Goal: Transaction & Acquisition: Purchase product/service

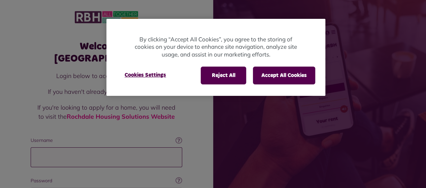
type input "**********"
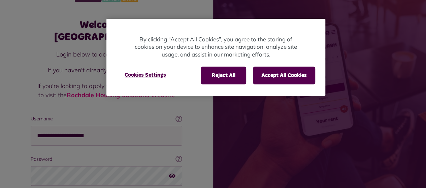
scroll to position [27, 0]
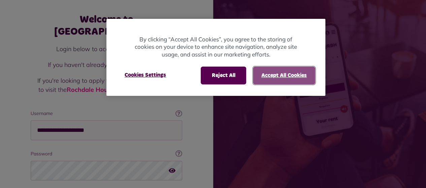
click at [290, 74] on button "Accept All Cookies" at bounding box center [284, 76] width 62 height 18
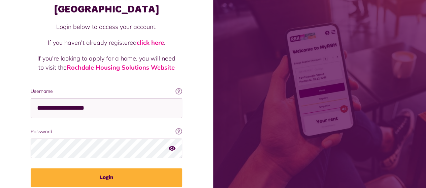
scroll to position [70, 0]
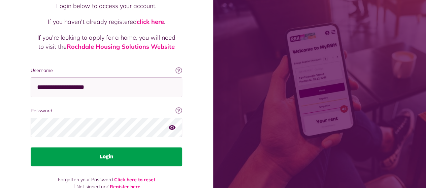
click at [104, 148] on button "Login" at bounding box center [107, 157] width 152 height 19
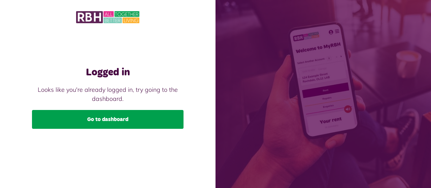
click at [107, 120] on link "Go to dashboard" at bounding box center [108, 119] width 152 height 19
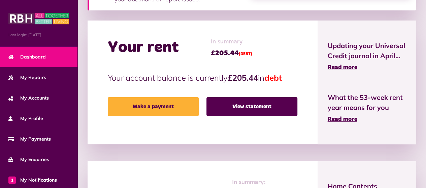
scroll to position [148, 0]
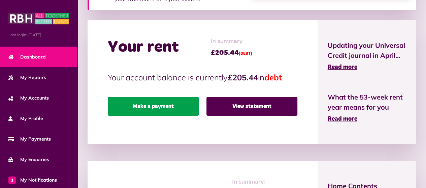
click at [156, 104] on link "Make a payment" at bounding box center [153, 106] width 91 height 19
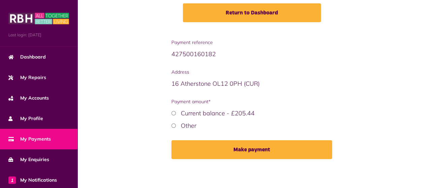
scroll to position [109, 0]
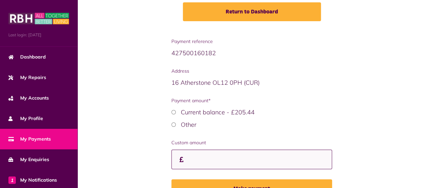
click at [203, 166] on input "Custom amount" at bounding box center [251, 160] width 161 height 20
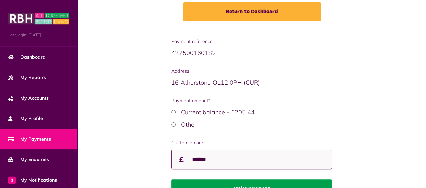
type input "******"
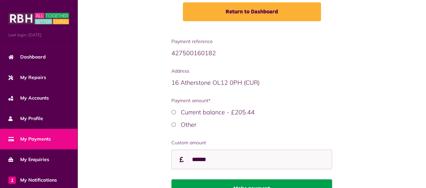
click at [249, 181] on button "Make payment" at bounding box center [251, 189] width 161 height 19
